Goal: Task Accomplishment & Management: Manage account settings

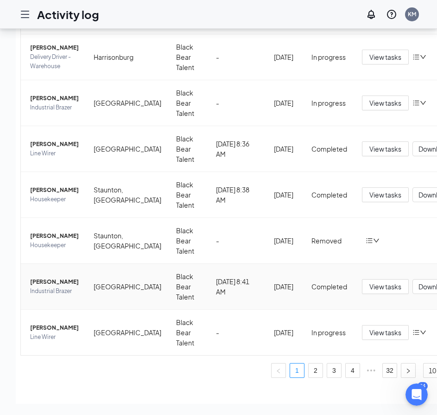
scroll to position [56, 0]
click at [309, 363] on link "2" at bounding box center [316, 370] width 14 height 14
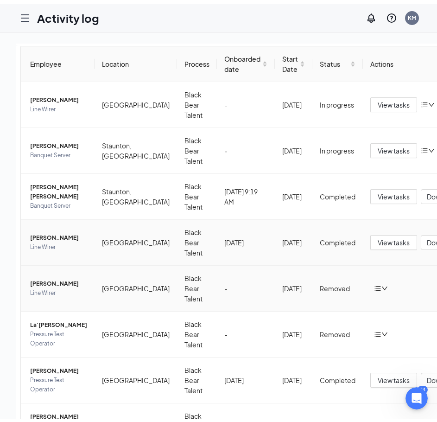
scroll to position [46, 0]
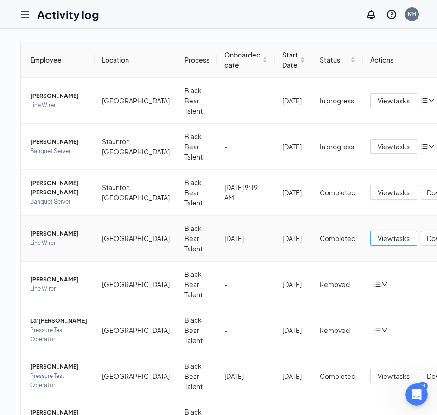
click at [378, 238] on span "View tasks" at bounding box center [394, 238] width 32 height 10
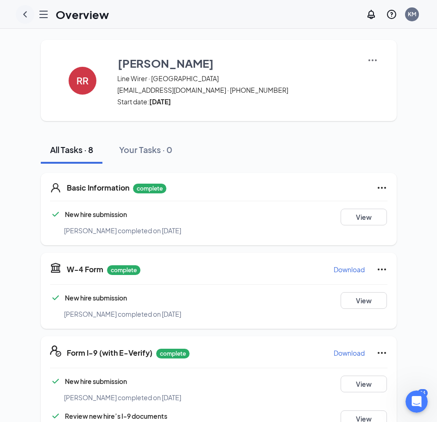
click at [21, 13] on icon "ChevronLeft" at bounding box center [24, 14] width 11 height 11
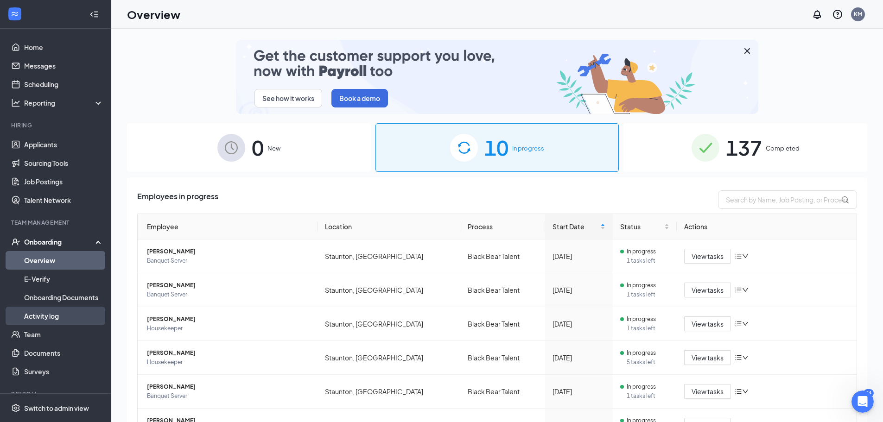
click at [50, 320] on link "Activity log" at bounding box center [63, 316] width 79 height 19
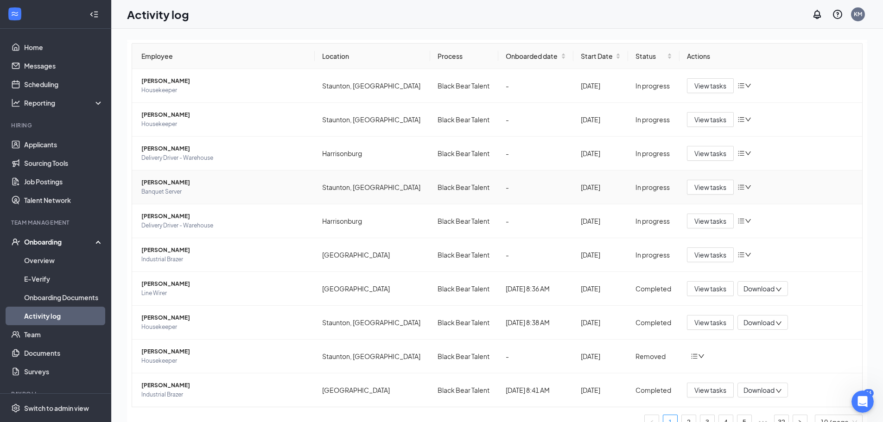
scroll to position [54, 0]
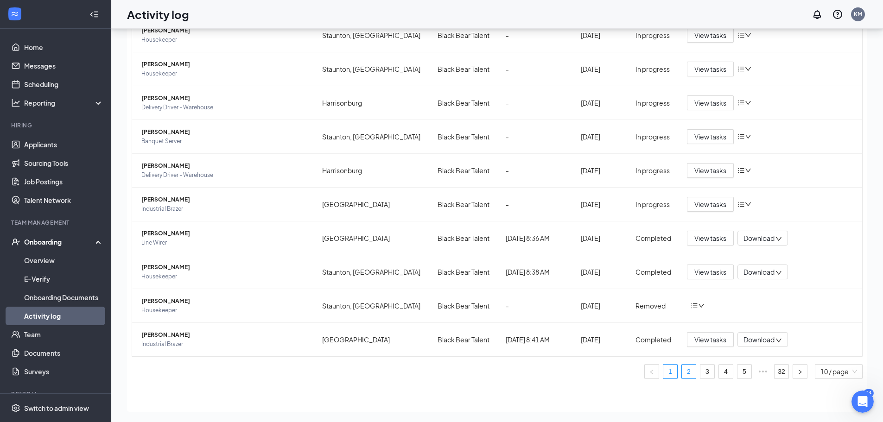
click at [682, 375] on link "2" at bounding box center [689, 372] width 14 height 14
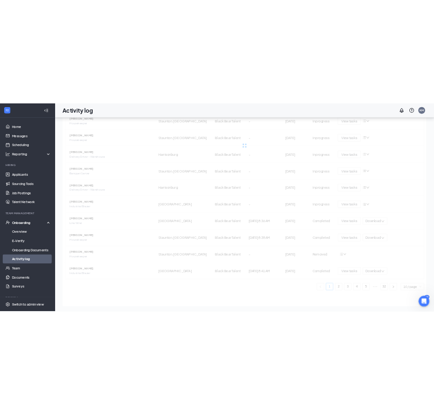
scroll to position [41, 0]
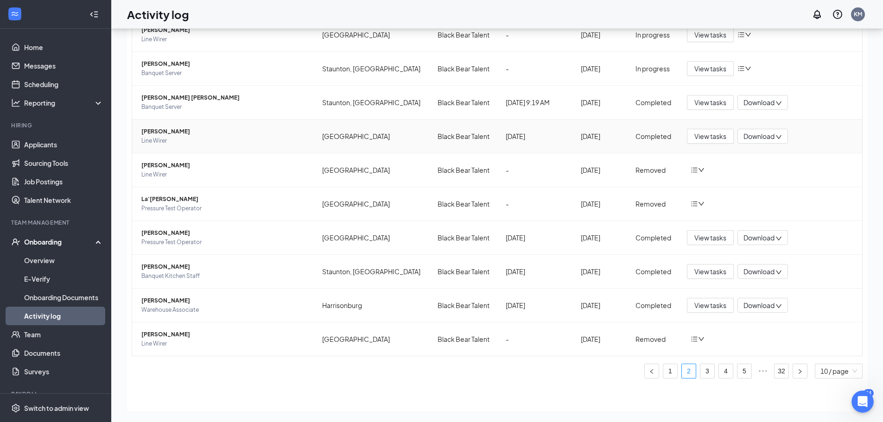
click at [174, 131] on span "[PERSON_NAME]" at bounding box center [224, 131] width 166 height 9
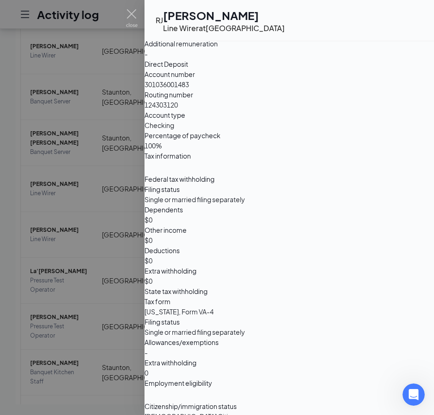
scroll to position [667, 0]
click at [131, 14] on img at bounding box center [132, 18] width 12 height 18
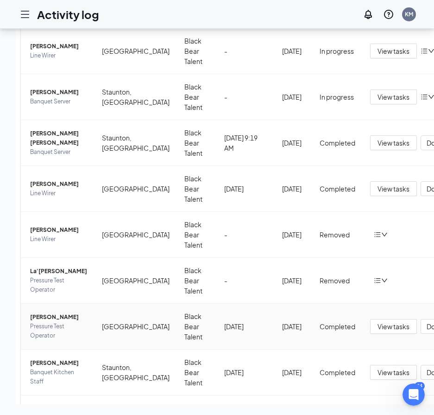
click at [58, 322] on span "[PERSON_NAME]" at bounding box center [58, 316] width 57 height 9
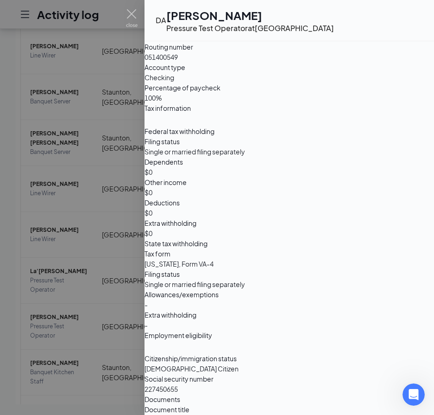
scroll to position [714, 0]
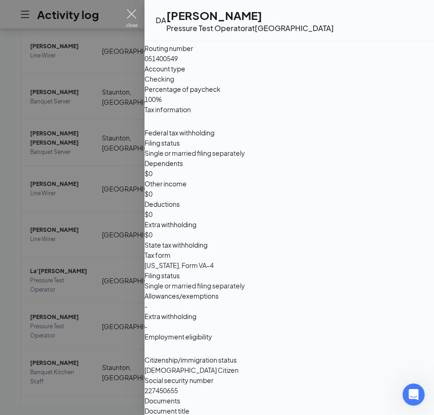
drag, startPoint x: 135, startPoint y: 20, endPoint x: 13, endPoint y: 62, distance: 129.1
click at [135, 20] on img at bounding box center [132, 18] width 12 height 18
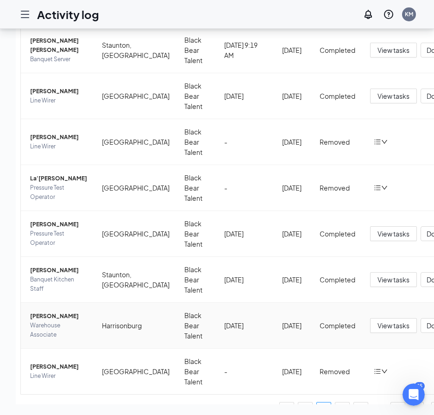
scroll to position [185, 0]
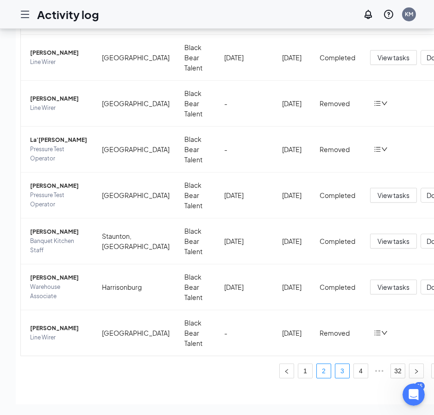
click at [336, 376] on link "3" at bounding box center [343, 371] width 14 height 14
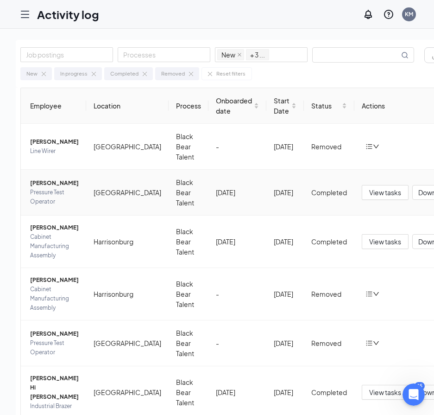
click at [69, 186] on span "[PERSON_NAME]" at bounding box center [54, 182] width 49 height 9
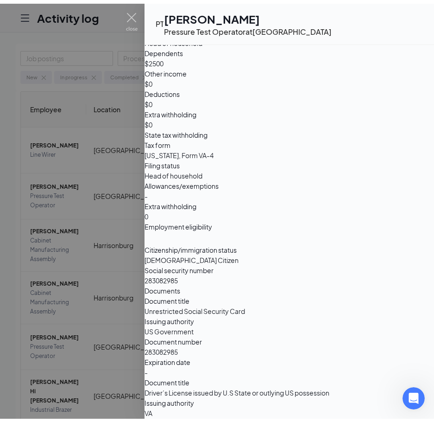
scroll to position [829, 0]
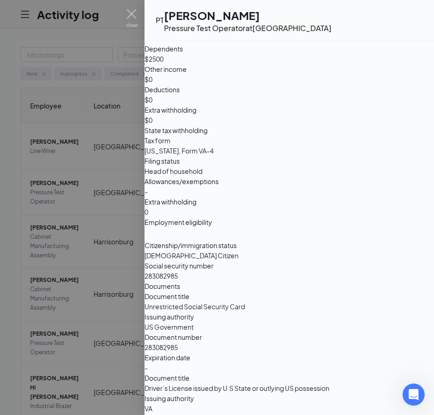
click at [13, 290] on div at bounding box center [217, 207] width 434 height 415
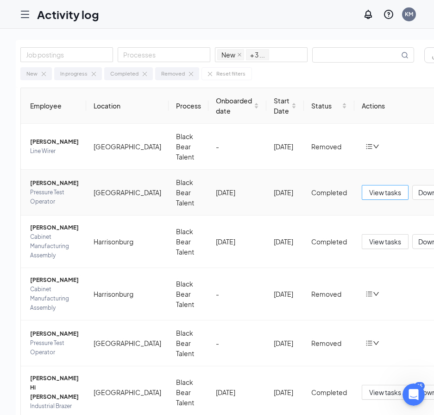
click at [387, 193] on span "View tasks" at bounding box center [385, 192] width 32 height 10
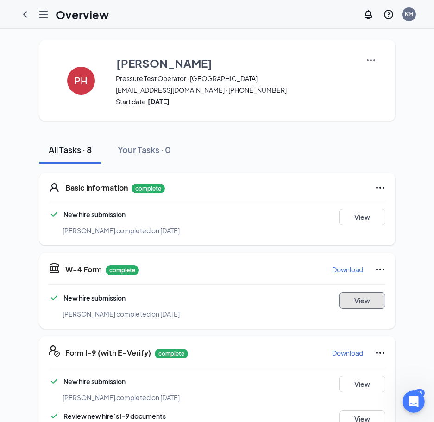
click at [358, 301] on button "View" at bounding box center [362, 300] width 46 height 17
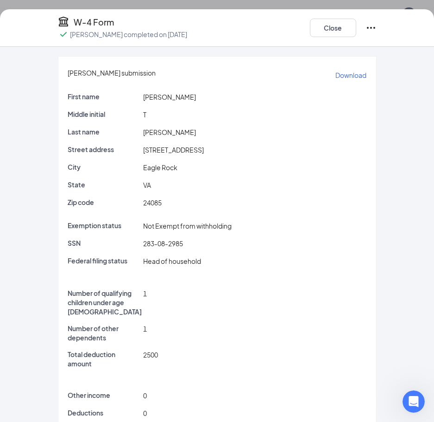
click at [341, 78] on p "Download" at bounding box center [351, 74] width 31 height 9
click at [341, 24] on button "Close" at bounding box center [333, 28] width 46 height 19
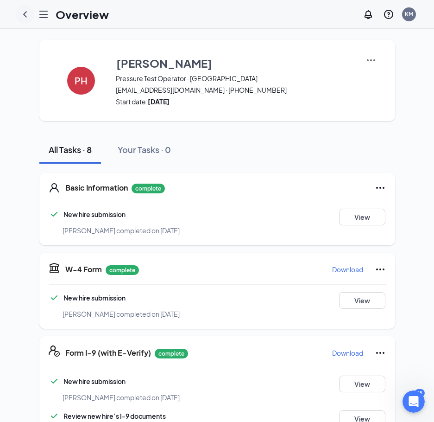
click at [26, 17] on icon "ChevronLeft" at bounding box center [25, 14] width 4 height 6
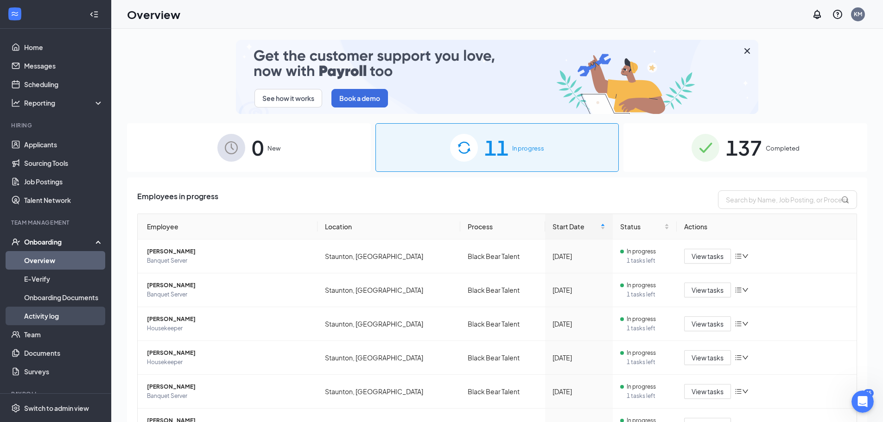
click at [62, 313] on link "Activity log" at bounding box center [63, 316] width 79 height 19
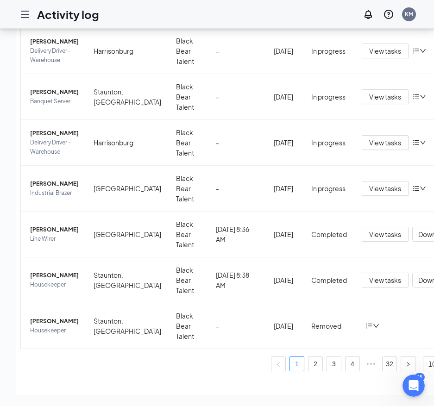
scroll to position [194, 0]
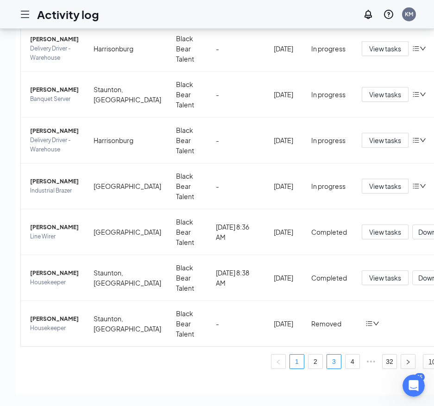
click at [327, 355] on link "3" at bounding box center [334, 362] width 14 height 14
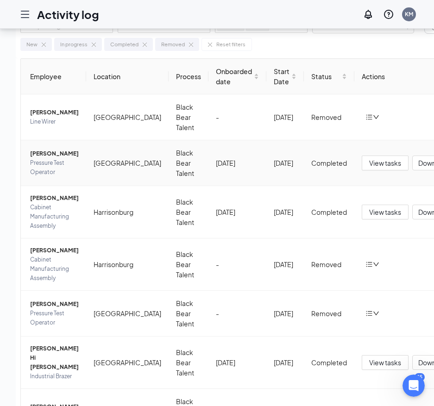
scroll to position [29, 0]
click at [48, 159] on span "[PERSON_NAME]" at bounding box center [54, 154] width 49 height 9
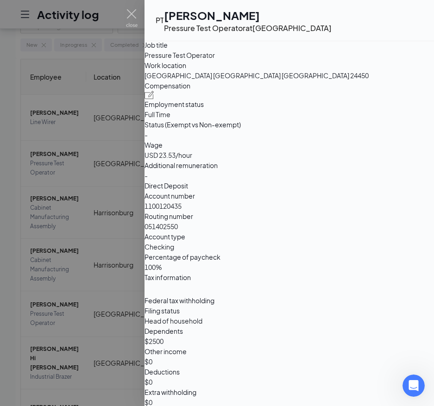
scroll to position [545, 0]
click at [133, 14] on img at bounding box center [132, 18] width 12 height 18
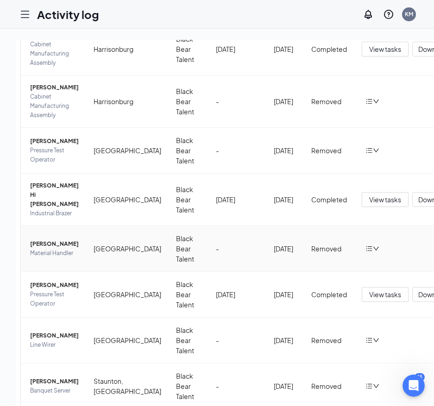
scroll to position [194, 0]
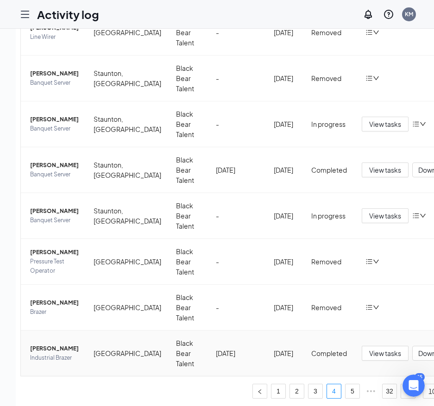
scroll to position [19, 0]
click at [272, 385] on link "1" at bounding box center [279, 391] width 14 height 14
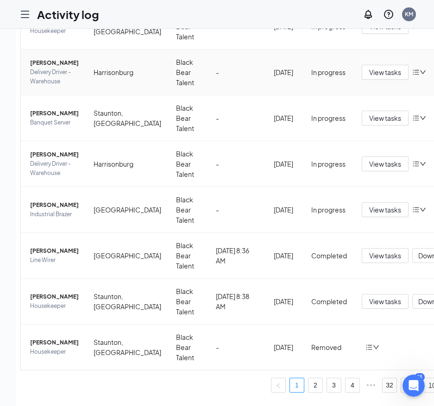
scroll to position [194, 0]
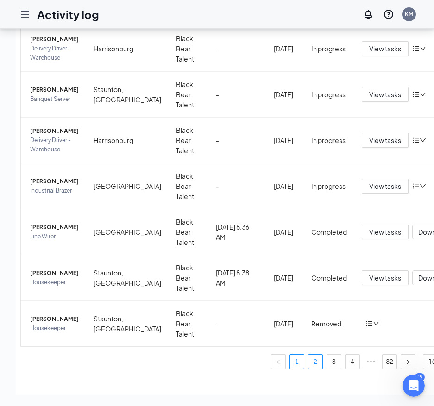
click at [309, 359] on link "2" at bounding box center [316, 362] width 14 height 14
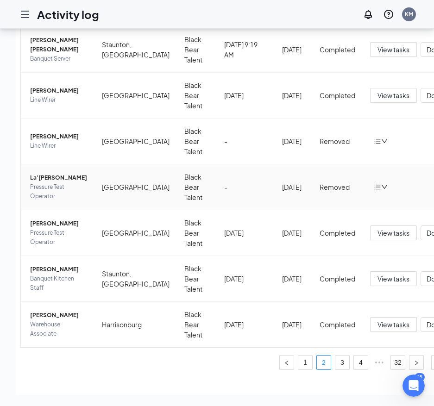
scroll to position [194, 0]
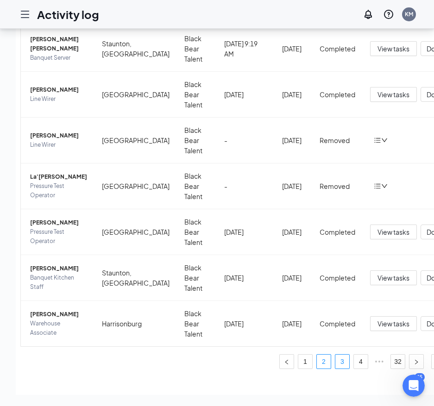
click at [336, 355] on link "3" at bounding box center [343, 362] width 14 height 14
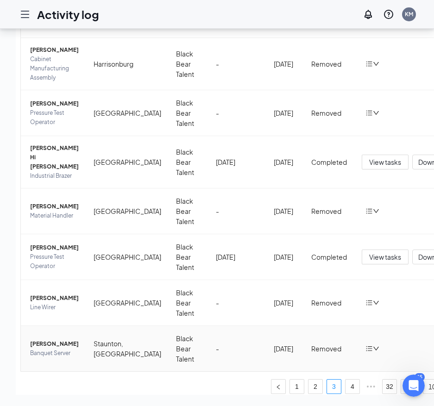
scroll to position [194, 0]
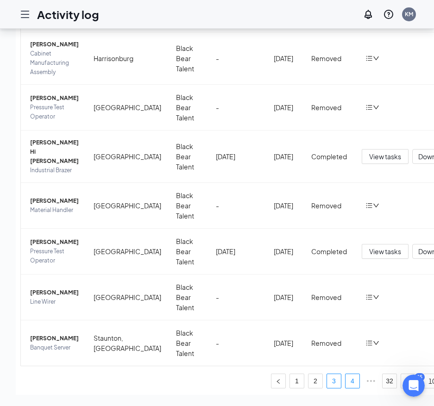
click at [346, 374] on link "4" at bounding box center [353, 381] width 14 height 14
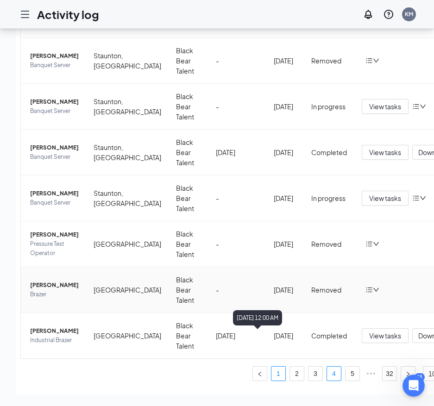
scroll to position [194, 0]
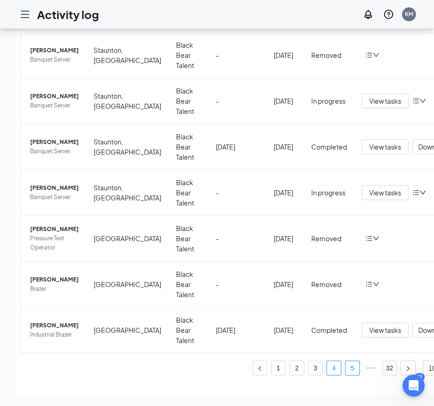
click at [347, 361] on link "5" at bounding box center [353, 368] width 14 height 14
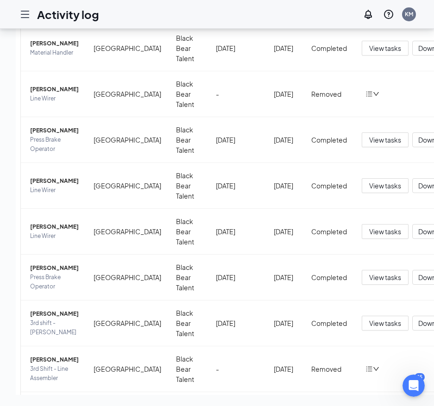
scroll to position [102, 0]
click at [40, 127] on span "[PERSON_NAME]" at bounding box center [54, 131] width 49 height 9
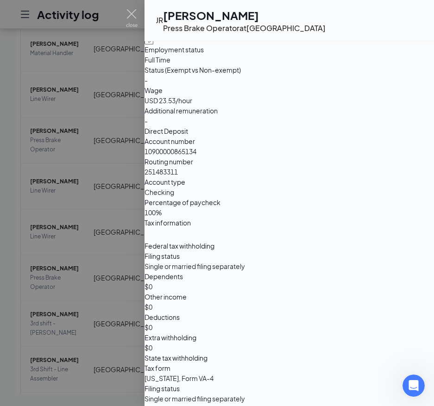
scroll to position [599, 0]
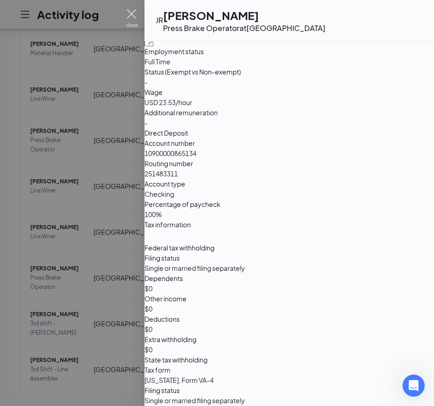
click at [132, 17] on img at bounding box center [132, 18] width 12 height 18
